Goal: Check status

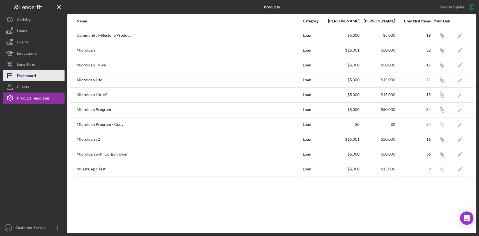
click at [27, 72] on div "Dashboard" at bounding box center [26, 76] width 19 height 13
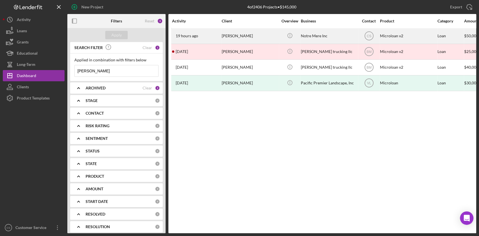
click at [227, 33] on div "[PERSON_NAME]" at bounding box center [250, 36] width 56 height 15
